Goal: Information Seeking & Learning: Find specific page/section

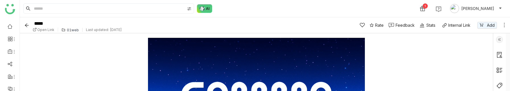
scroll to position [63, 0]
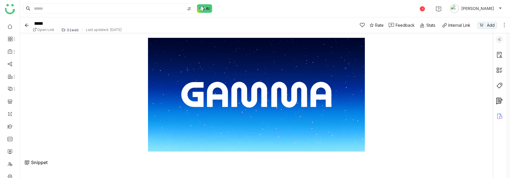
click at [72, 29] on div "01web" at bounding box center [73, 30] width 12 height 4
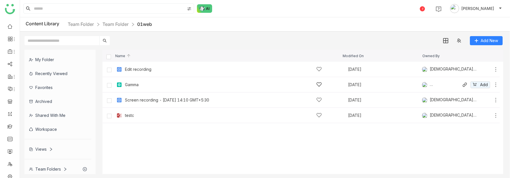
click at [138, 86] on div "Gamma" at bounding box center [132, 85] width 14 height 5
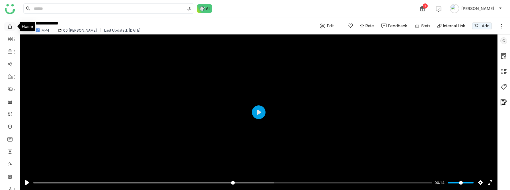
click at [9, 26] on link at bounding box center [9, 26] width 5 height 5
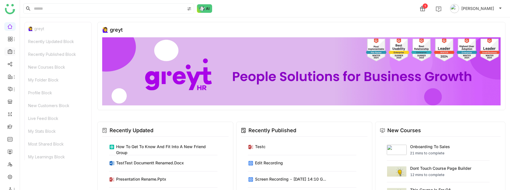
click at [11, 49] on icon at bounding box center [10, 51] width 5 height 5
click at [31, 70] on link "Library" at bounding box center [39, 84] width 37 height 4
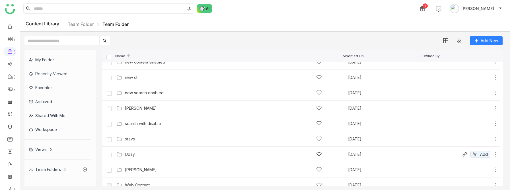
scroll to position [242, 0]
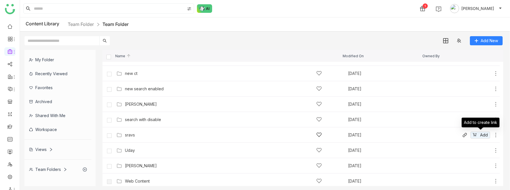
click at [409, 70] on div "sravs [DATE] Add" at bounding box center [300, 134] width 397 height 15
click at [396, 70] on div "sravs [DATE] Add" at bounding box center [307, 134] width 384 height 9
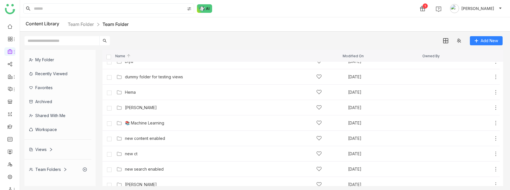
scroll to position [163, 0]
click at [40, 70] on div "Views" at bounding box center [41, 149] width 24 height 5
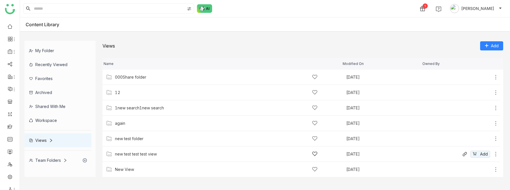
scroll to position [93, 0]
click at [129, 70] on div "sravs" at bounding box center [216, 123] width 203 height 6
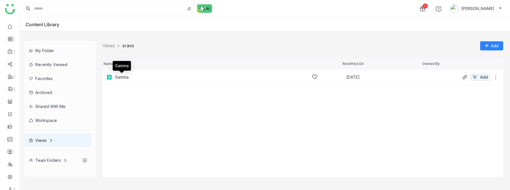
click at [123, 70] on div "Gamma" at bounding box center [122, 77] width 14 height 5
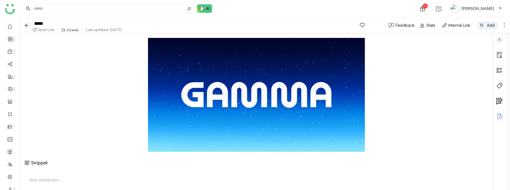
scroll to position [28, 0]
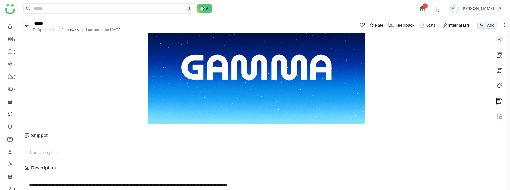
click at [25, 24] on icon "Back" at bounding box center [26, 25] width 5 height 5
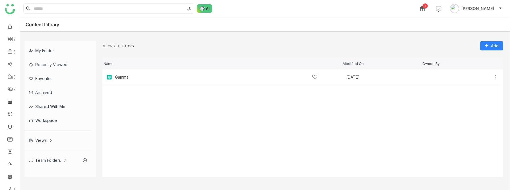
click at [108, 42] on nz-breadcrumb "Views > sravs >" at bounding box center [118, 45] width 32 height 7
click at [107, 45] on link "Views" at bounding box center [108, 46] width 13 height 6
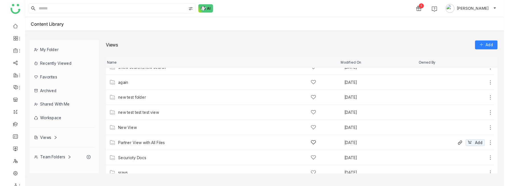
scroll to position [78, 0]
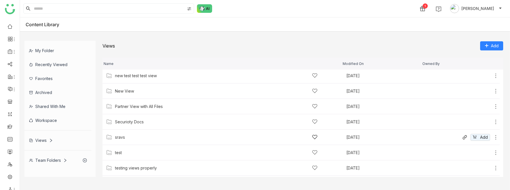
click at [496, 70] on icon at bounding box center [496, 137] width 6 height 6
click at [472, 70] on span "Manage Access" at bounding box center [476, 113] width 30 height 6
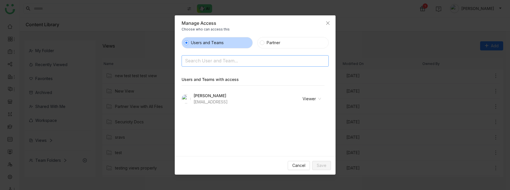
click at [257, 59] on input at bounding box center [240, 61] width 111 height 9
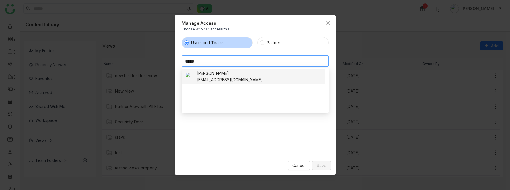
type input "*****"
click at [233, 70] on div "[EMAIL_ADDRESS][DOMAIN_NAME]" at bounding box center [230, 80] width 66 height 6
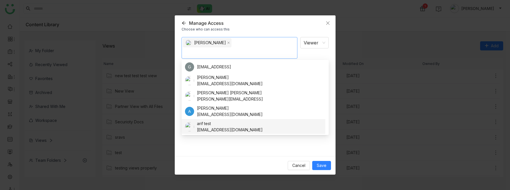
click at [212, 70] on div "[PERSON_NAME] Viewer Notify people" at bounding box center [255, 94] width 147 height 114
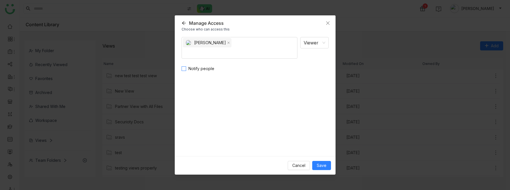
click at [184, 66] on label "Notify people" at bounding box center [199, 68] width 35 height 6
click at [324, 70] on span "Save" at bounding box center [322, 165] width 10 height 6
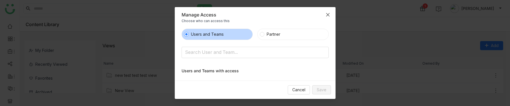
click at [329, 10] on span "Close" at bounding box center [327, 14] width 15 height 15
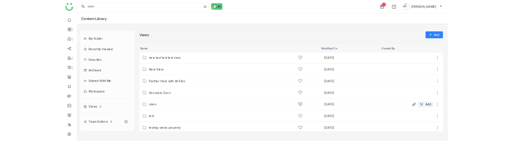
scroll to position [97, 0]
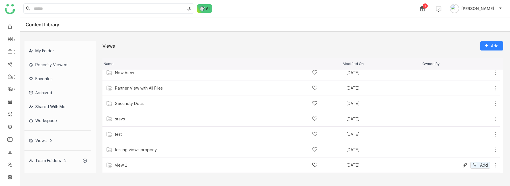
click at [126, 70] on div "view 1" at bounding box center [121, 165] width 13 height 5
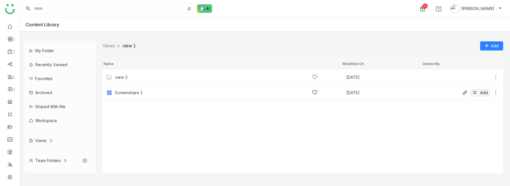
click at [145, 70] on div "Screenshare 1" at bounding box center [216, 92] width 203 height 6
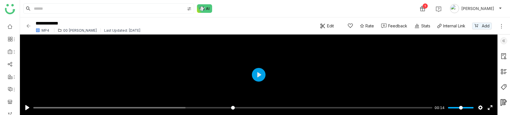
click at [29, 26] on img at bounding box center [29, 26] width 6 height 6
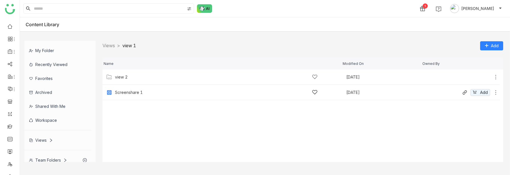
click at [139, 70] on div "Screenshare 1 [DATE] Add" at bounding box center [300, 92] width 397 height 15
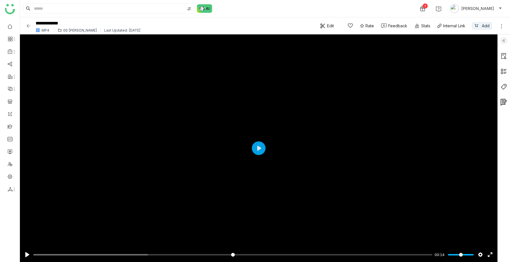
click at [28, 25] on img at bounding box center [29, 26] width 6 height 6
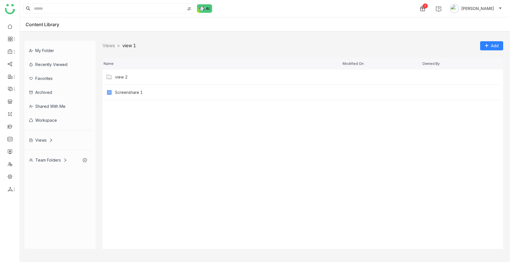
click at [46, 2] on div "1 [PERSON_NAME]" at bounding box center [265, 8] width 490 height 17
click at [43, 8] on input at bounding box center [109, 9] width 152 height 10
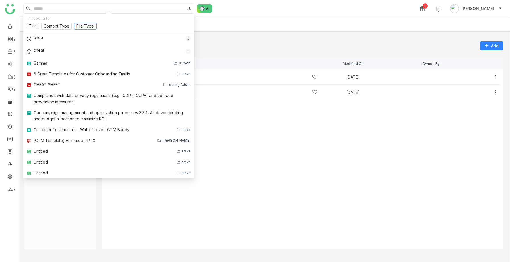
click at [77, 27] on input at bounding box center [85, 26] width 18 height 6
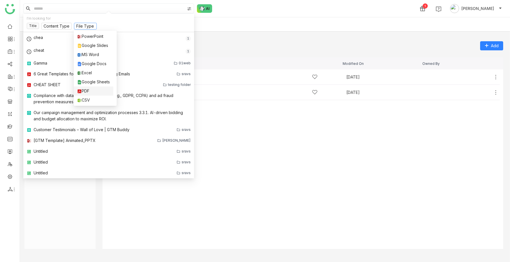
click at [91, 70] on div "PDF" at bounding box center [93, 91] width 33 height 6
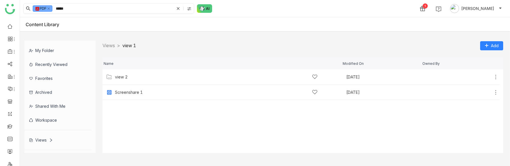
click at [111, 12] on input "*****" at bounding box center [115, 9] width 120 height 10
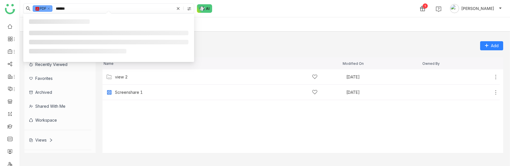
type input "*****"
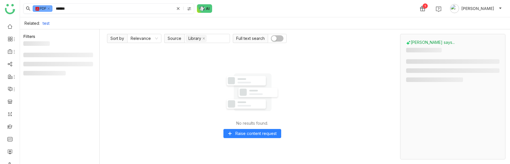
drag, startPoint x: 72, startPoint y: 9, endPoint x: 54, endPoint y: 9, distance: 17.9
click at [54, 9] on nz-input-group "PDF *****" at bounding box center [108, 8] width 171 height 10
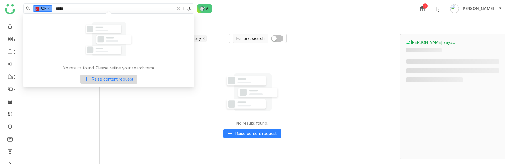
type input "*****"
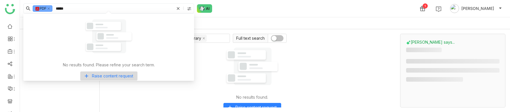
click at [71, 70] on div at bounding box center [61, 75] width 76 height 68
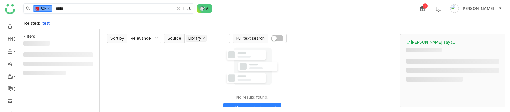
click at [178, 8] on icon at bounding box center [177, 8] width 3 height 3
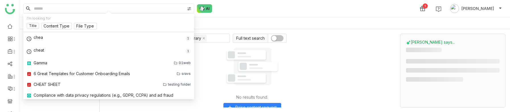
click at [206, 62] on div "No results found. Raise content request" at bounding box center [252, 77] width 290 height 62
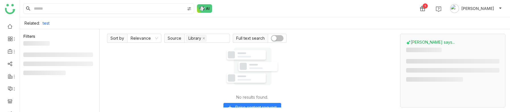
click at [87, 7] on input at bounding box center [109, 9] width 152 height 10
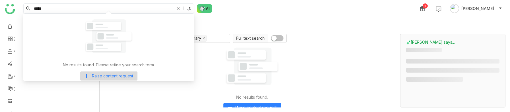
type input "*****"
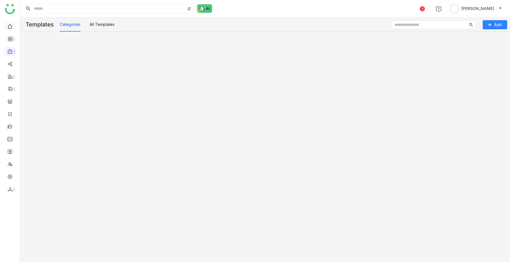
click at [8, 28] on link at bounding box center [9, 26] width 5 height 5
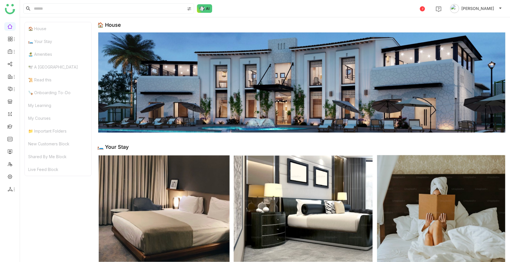
click at [111, 148] on div "🛏️ Your Stay" at bounding box center [112, 147] width 31 height 6
drag, startPoint x: 138, startPoint y: 150, endPoint x: 98, endPoint y: 149, distance: 39.6
click at [98, 149] on div "🛏️ Your Stay" at bounding box center [301, 147] width 408 height 6
drag, startPoint x: 122, startPoint y: 29, endPoint x: 101, endPoint y: 27, distance: 21.4
click at [101, 27] on div "🏠 House" at bounding box center [301, 77] width 408 height 111
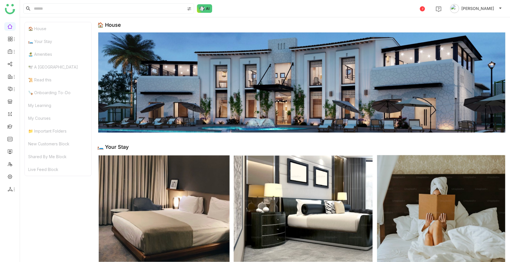
click at [135, 24] on div "🏠 House" at bounding box center [301, 25] width 408 height 6
drag, startPoint x: 132, startPoint y: 149, endPoint x: 103, endPoint y: 141, distance: 30.1
